Goal: Task Accomplishment & Management: Manage account settings

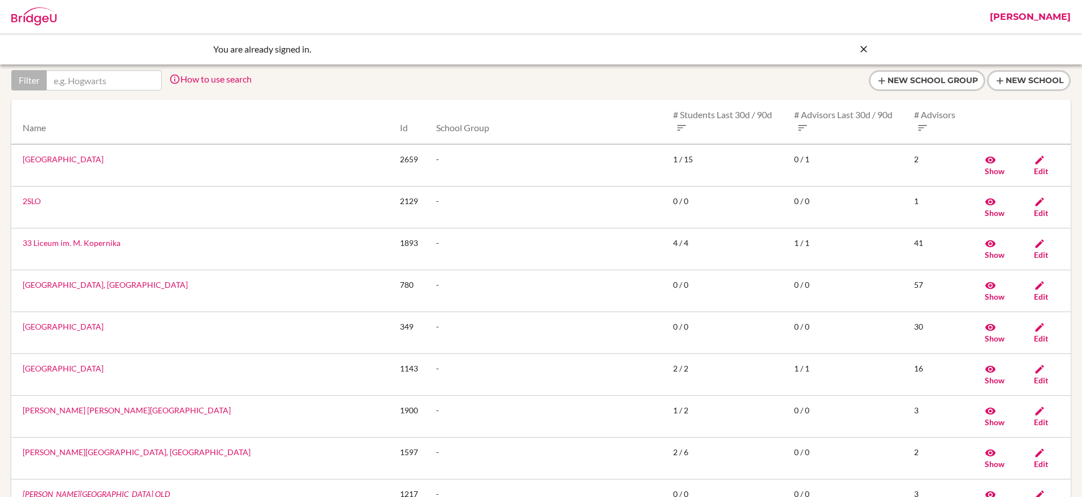
click at [863, 47] on icon at bounding box center [863, 49] width 11 height 11
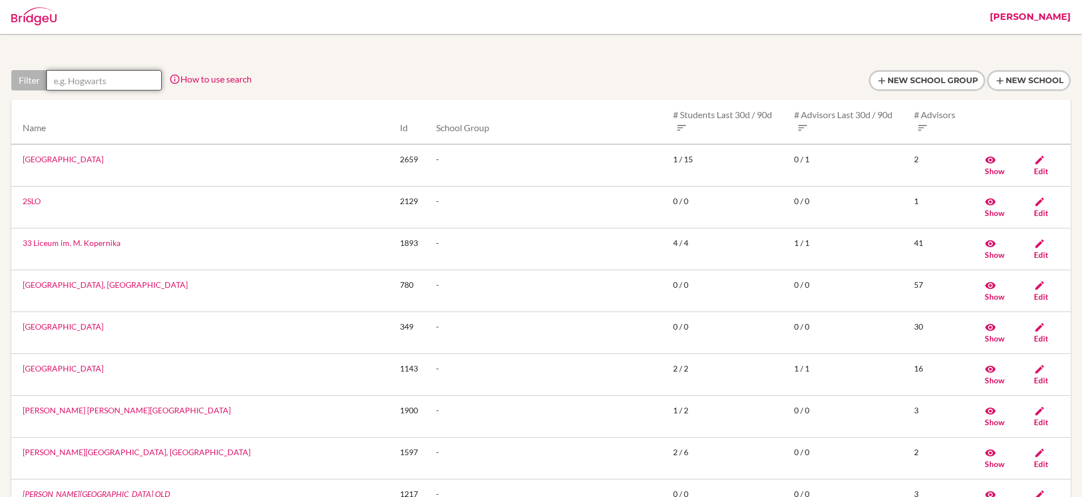
click at [128, 80] on input "text" at bounding box center [103, 80] width 115 height 20
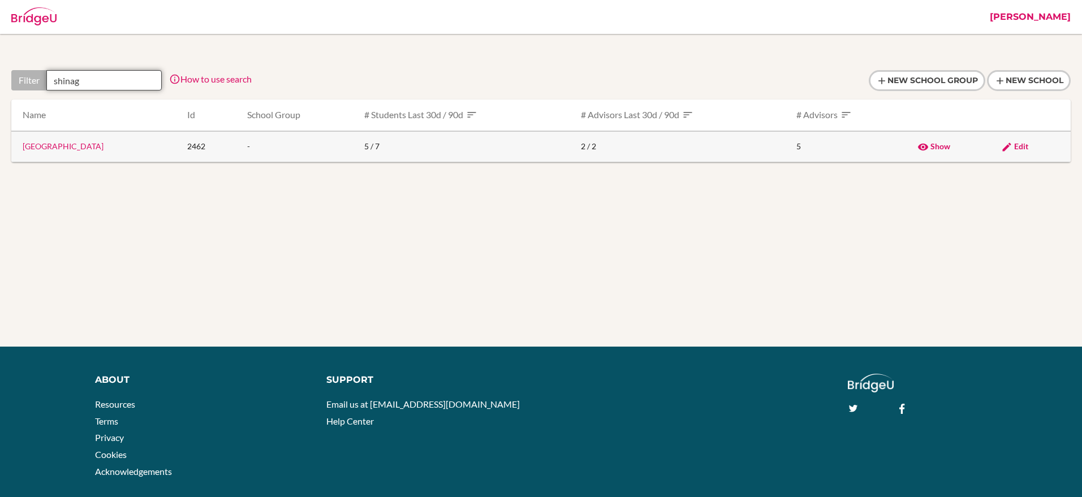
type input "shinag"
click at [1026, 145] on span "Edit" at bounding box center [1021, 146] width 14 height 10
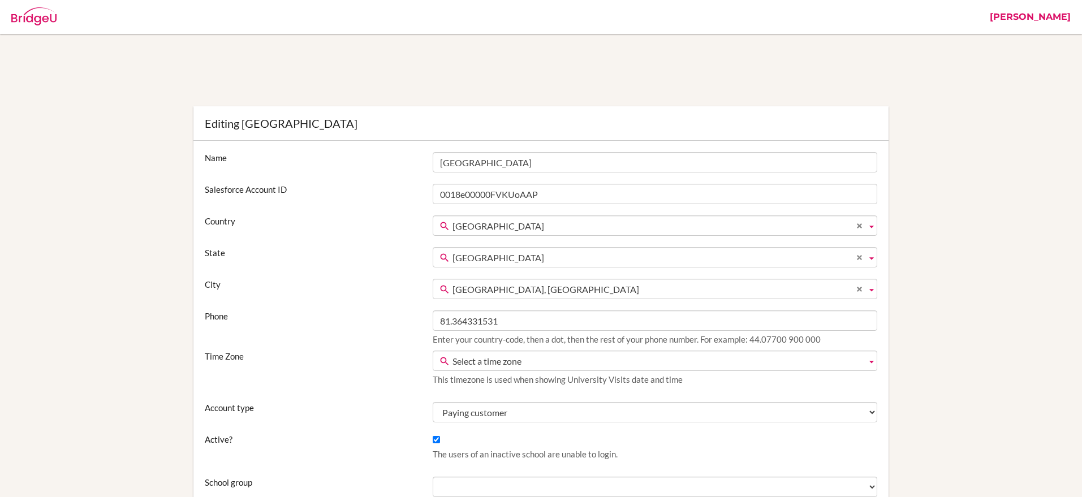
click at [460, 361] on span "Select a time zone" at bounding box center [656, 361] width 409 height 20
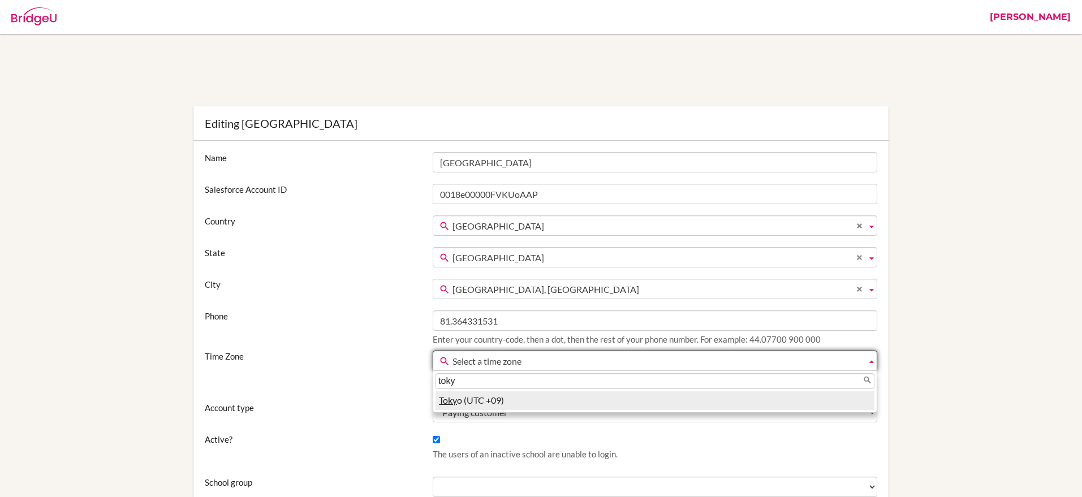
type input "toky"
click at [450, 403] on em "Toky" at bounding box center [448, 400] width 18 height 11
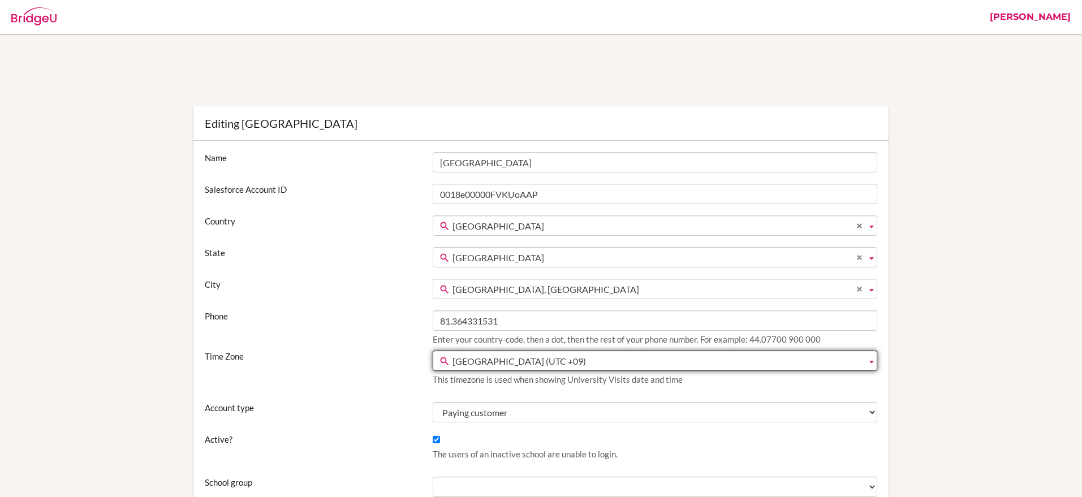
click at [408, 392] on div "Name [GEOGRAPHIC_DATA] Salesforce Account ID 0018e00000FVKUoAAP Country [GEOGRA…" at bounding box center [540, 422] width 695 height 563
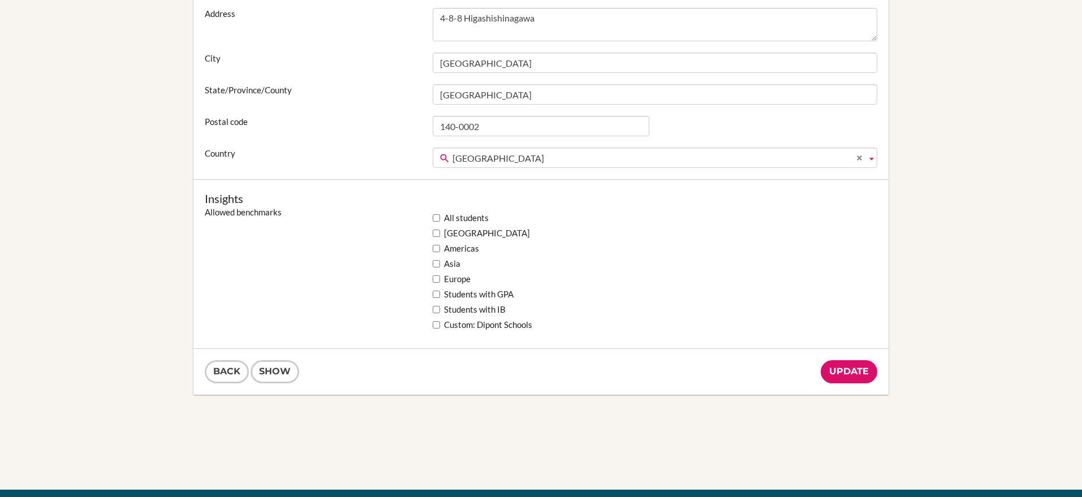
scroll to position [841, 0]
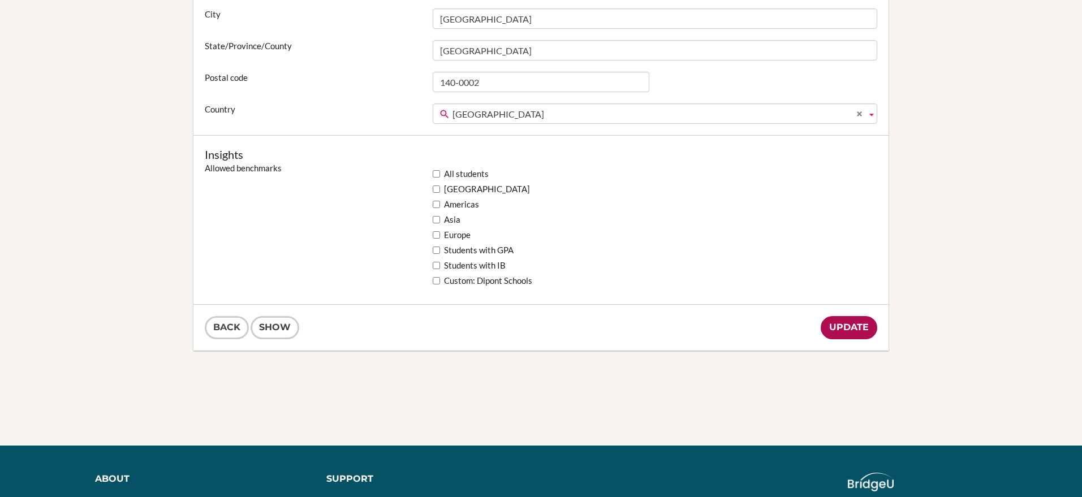
click at [839, 334] on input "Update" at bounding box center [848, 327] width 57 height 23
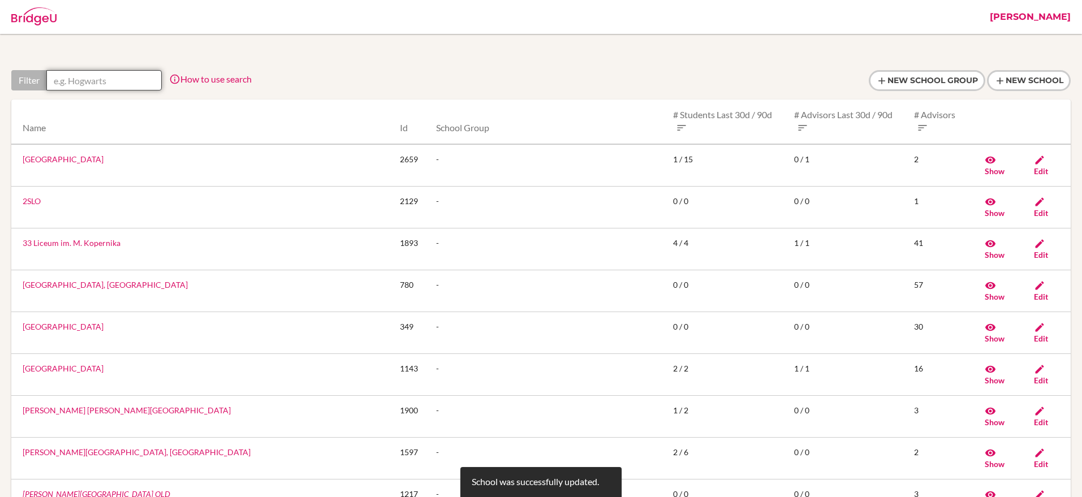
click at [113, 76] on input "text" at bounding box center [103, 80] width 115 height 20
type input "S"
